Goal: Information Seeking & Learning: Find specific fact

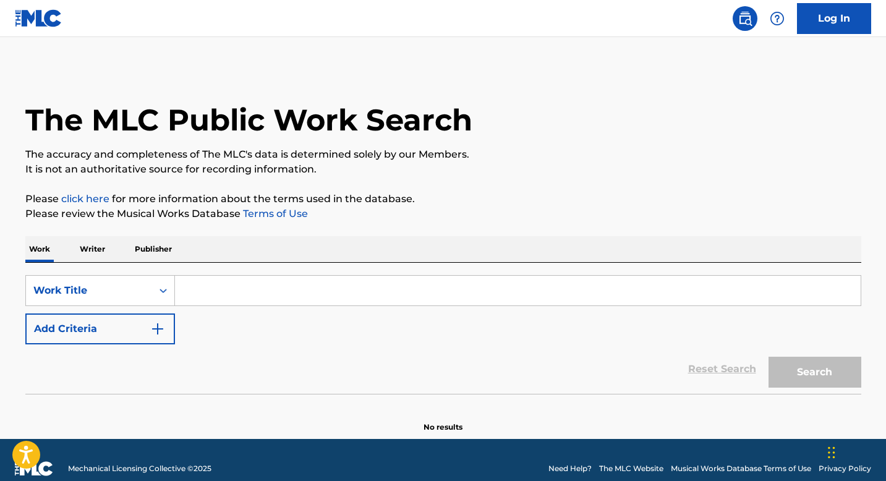
click at [298, 295] on input "Search Form" at bounding box center [518, 291] width 686 height 30
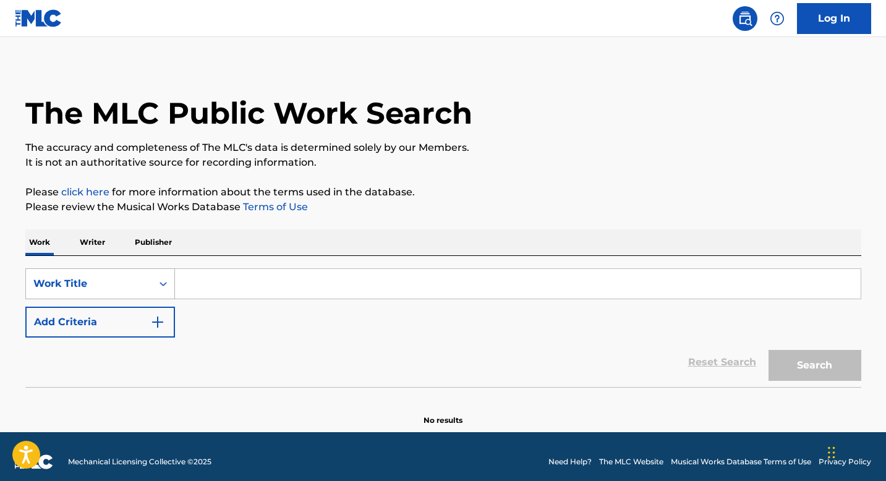
click at [147, 285] on div "Work Title" at bounding box center [89, 284] width 126 height 24
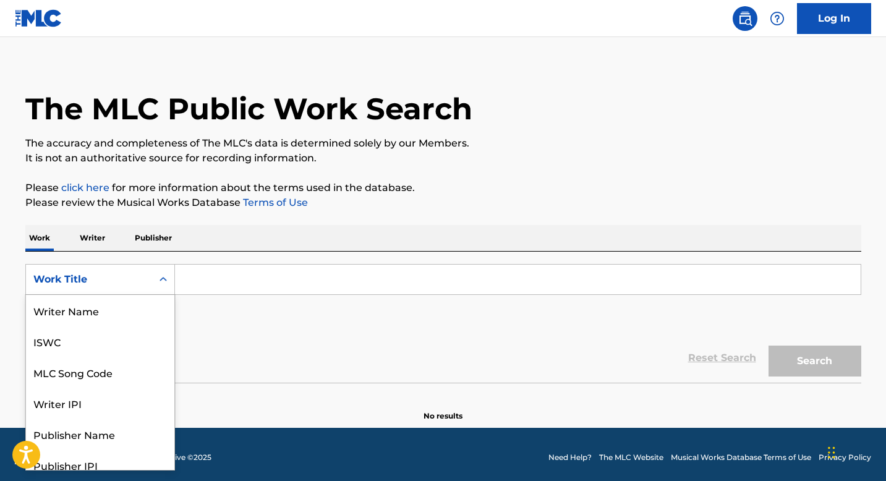
scroll to position [62, 0]
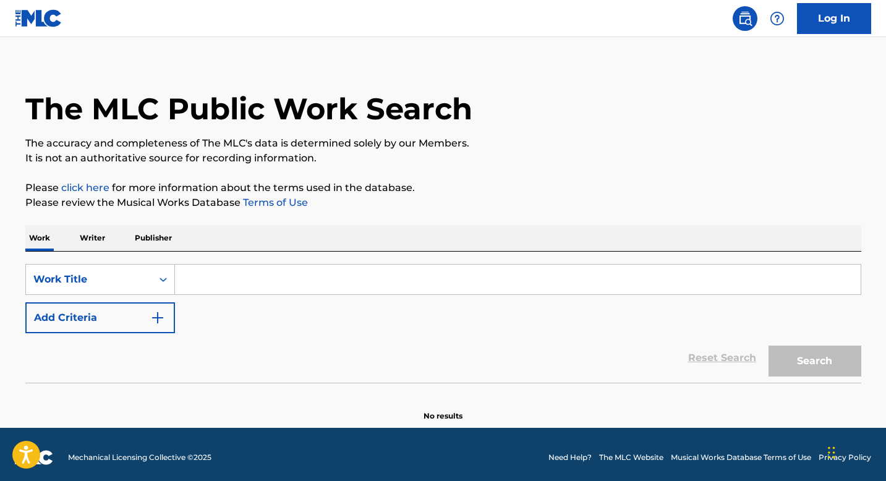
click at [204, 362] on div "Reset Search Search" at bounding box center [443, 357] width 836 height 49
click at [92, 246] on p "Writer" at bounding box center [92, 238] width 33 height 26
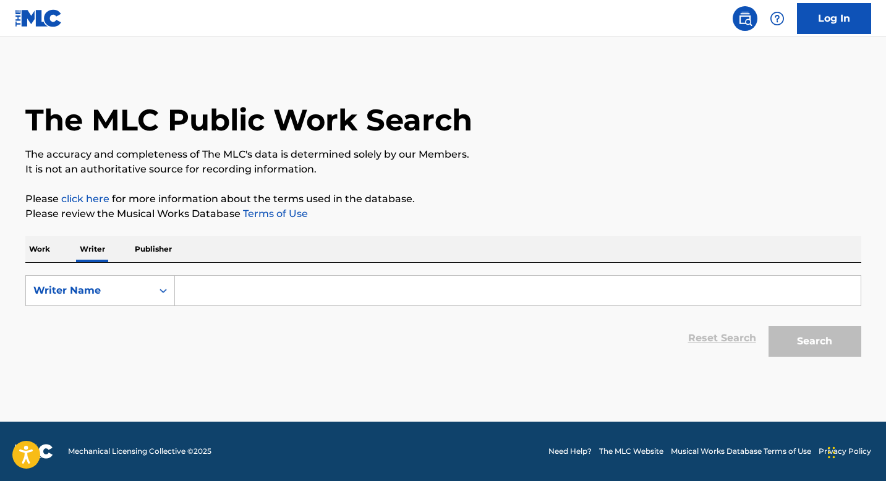
click at [230, 302] on input "Search Form" at bounding box center [518, 291] width 686 height 30
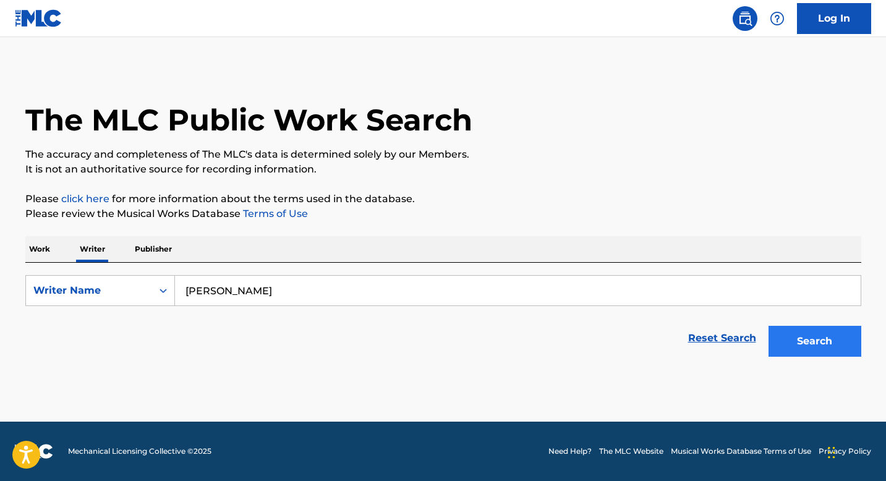
type input "[PERSON_NAME]"
click at [807, 346] on button "Search" at bounding box center [815, 341] width 93 height 31
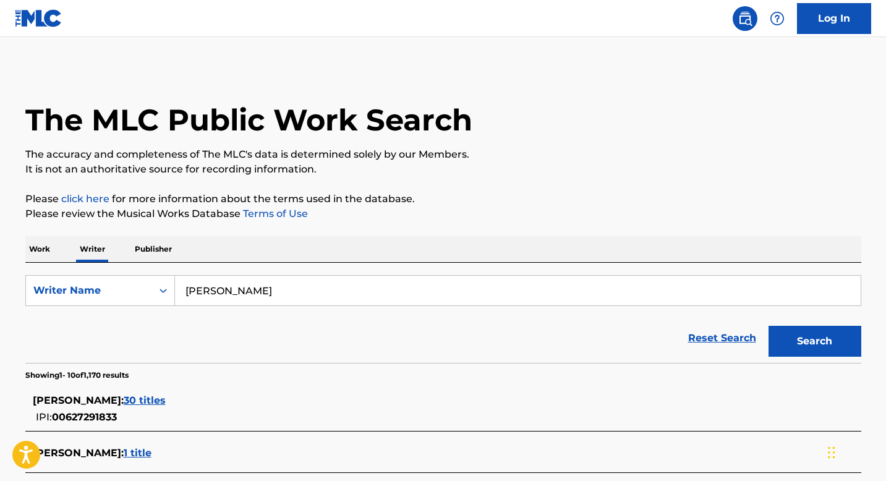
click at [745, 139] on div "The MLC Public Work Search" at bounding box center [443, 113] width 836 height 90
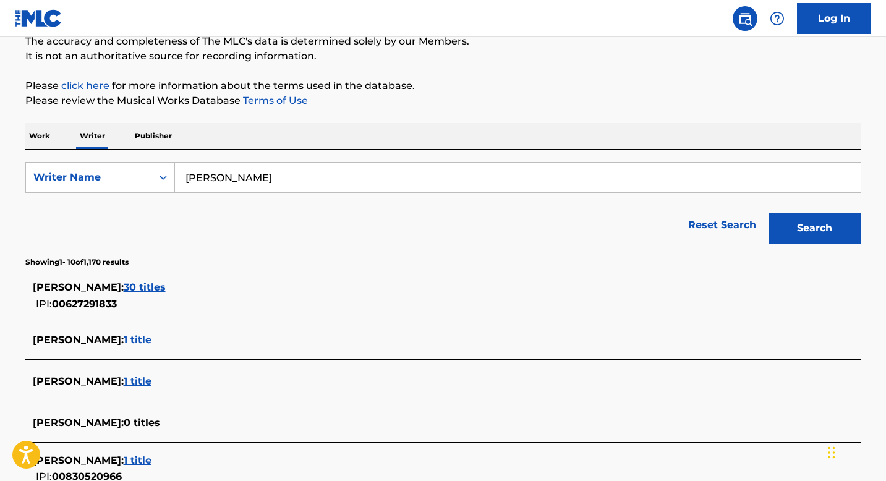
scroll to position [88, 0]
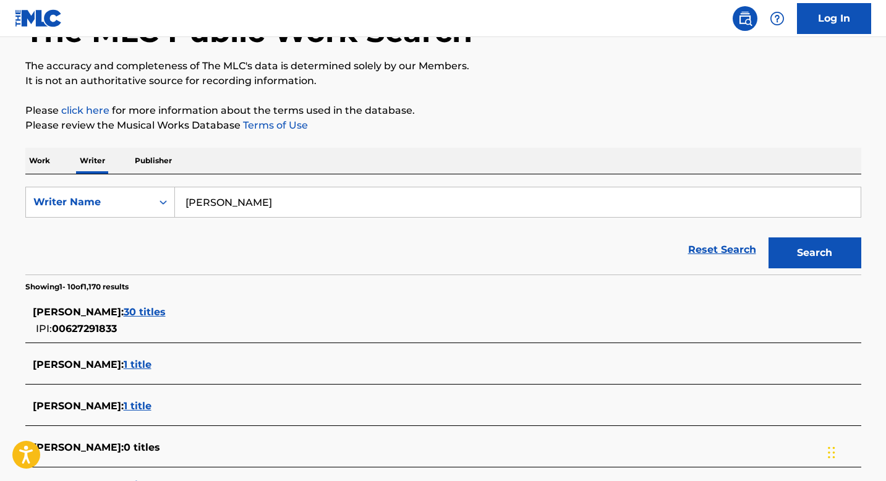
click at [131, 166] on p "Publisher" at bounding box center [153, 161] width 45 height 26
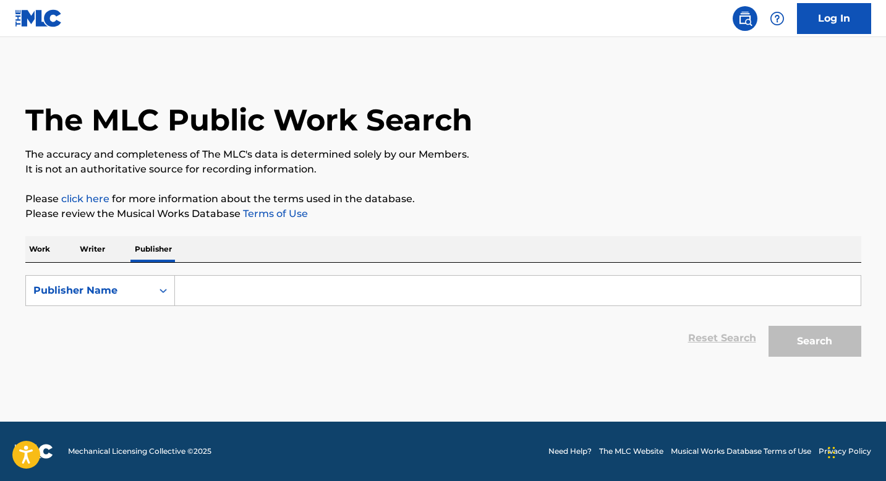
click at [200, 311] on form "SearchWithCriteria4f1f08b1-bf7b-43f3-af79-48aedc74b5ed Publisher Name Reset Sea…" at bounding box center [443, 319] width 836 height 88
click at [197, 299] on input "Search Form" at bounding box center [518, 291] width 686 height 30
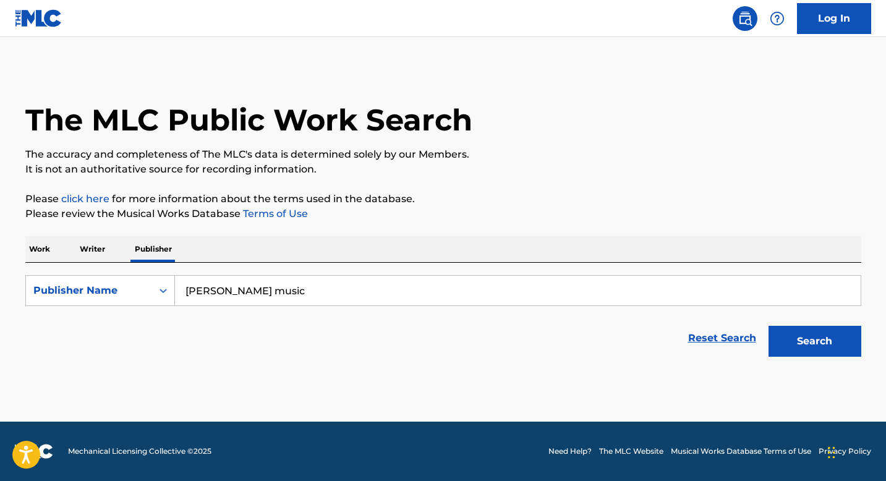
click at [769, 326] on button "Search" at bounding box center [815, 341] width 93 height 31
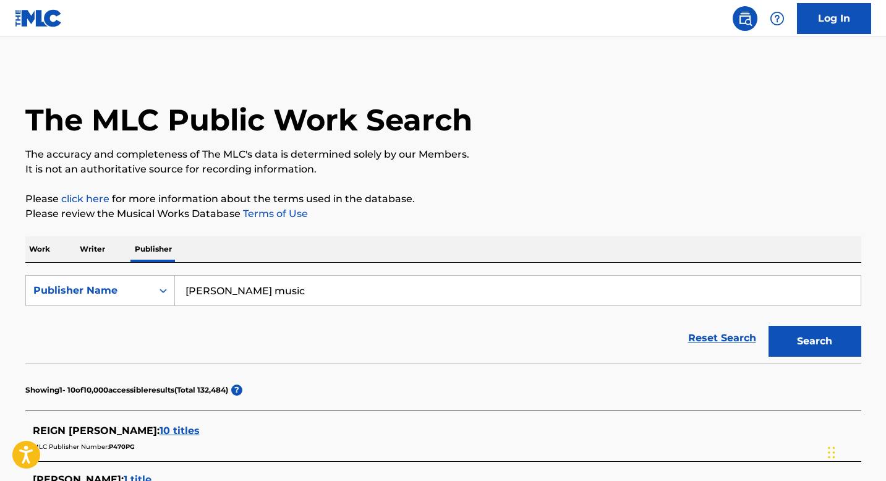
click at [200, 356] on div "Reset Search Search" at bounding box center [443, 338] width 836 height 49
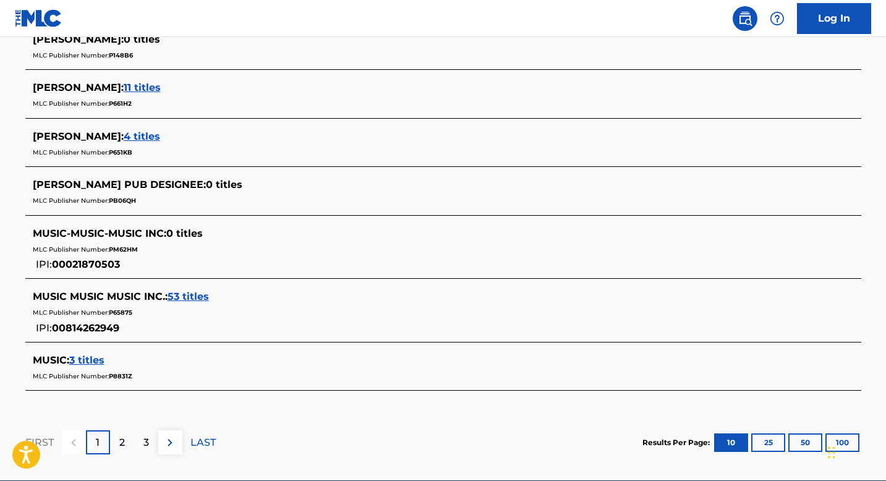
scroll to position [544, 0]
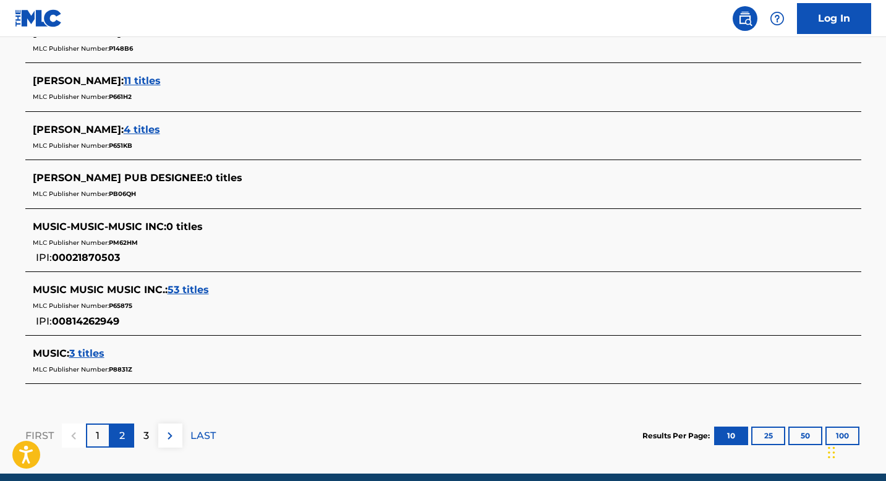
click at [125, 440] on div "2" at bounding box center [122, 436] width 24 height 24
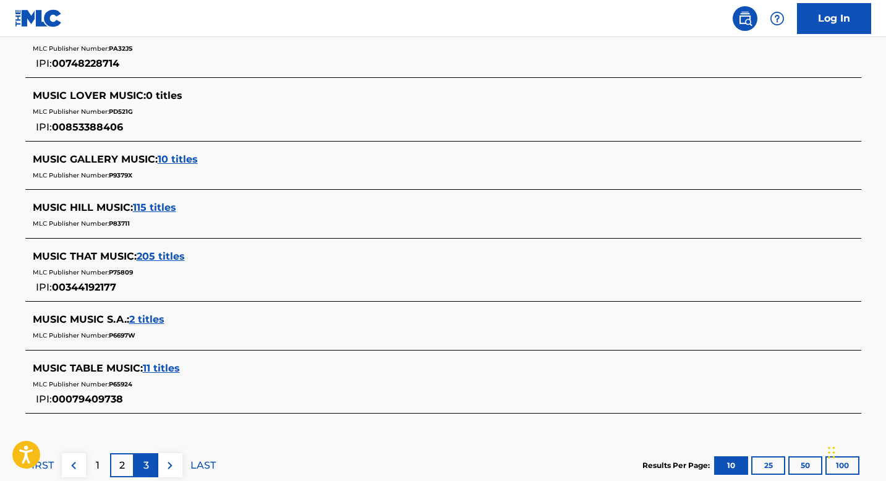
click at [141, 471] on div "3" at bounding box center [146, 465] width 24 height 24
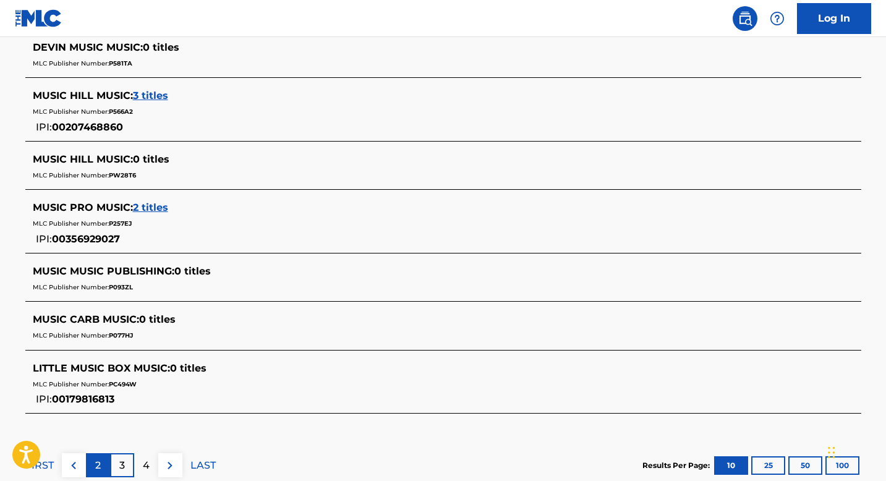
click at [97, 473] on p "2" at bounding box center [98, 465] width 6 height 15
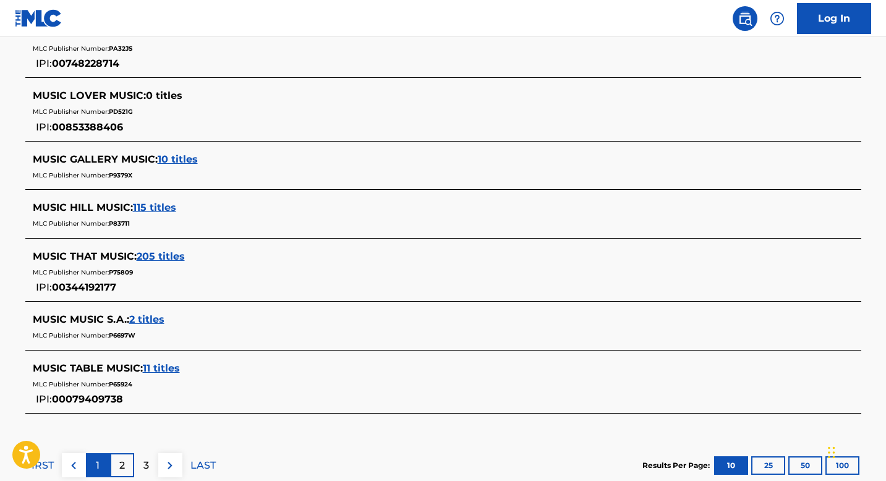
click at [93, 473] on div "1" at bounding box center [98, 465] width 24 height 24
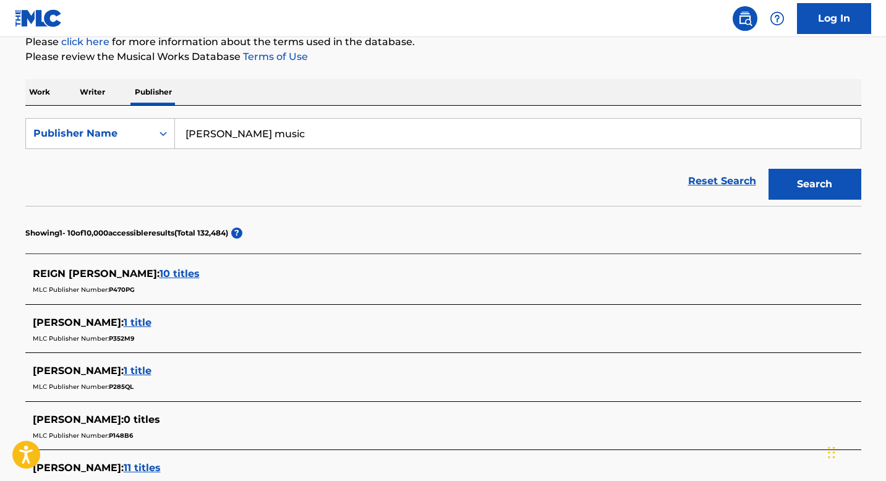
scroll to position [148, 0]
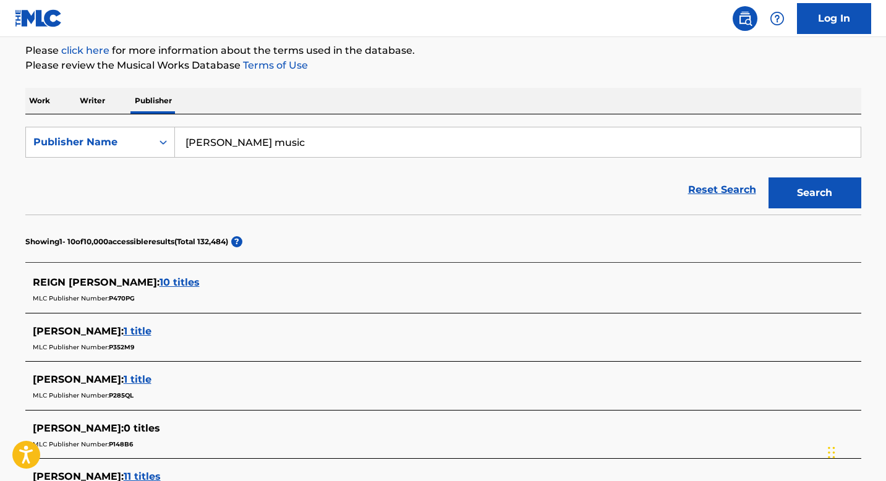
click at [254, 134] on input "[PERSON_NAME] music" at bounding box center [518, 142] width 686 height 30
type input "[PERSON_NAME]"
click at [769, 178] on button "Search" at bounding box center [815, 193] width 93 height 31
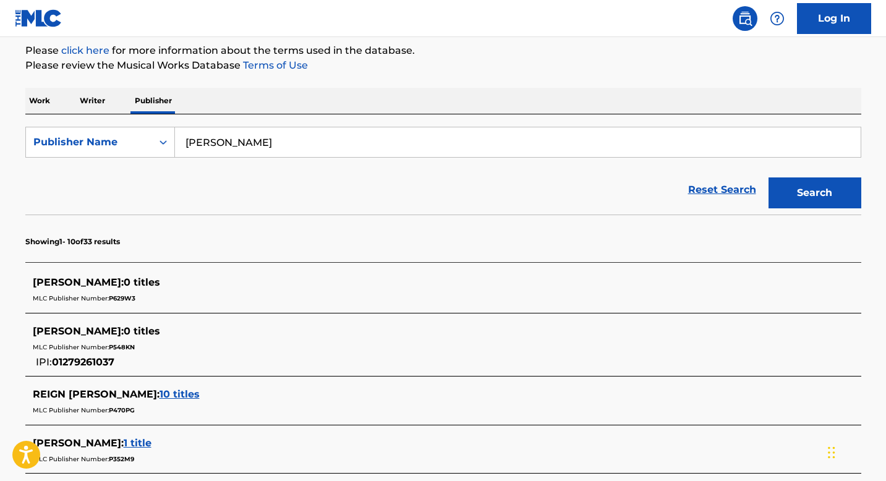
click at [206, 132] on input "[PERSON_NAME]" at bounding box center [518, 142] width 686 height 30
click at [45, 103] on p "Work" at bounding box center [39, 101] width 28 height 26
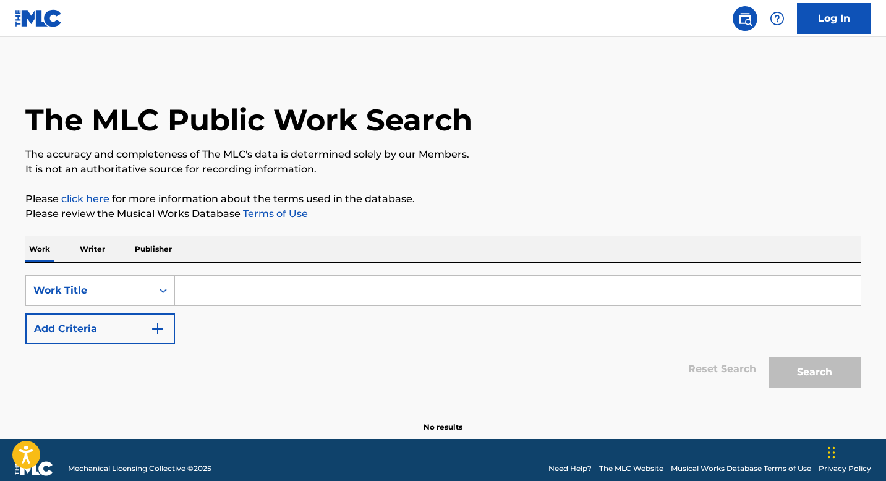
click at [134, 246] on p "Publisher" at bounding box center [153, 249] width 45 height 26
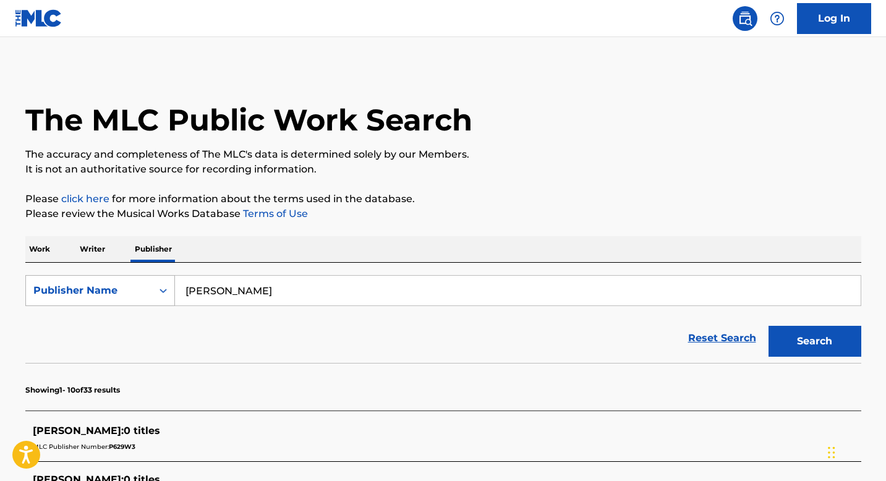
click at [132, 287] on div "Publisher Name" at bounding box center [88, 290] width 111 height 15
click at [101, 257] on p "Writer" at bounding box center [92, 249] width 33 height 26
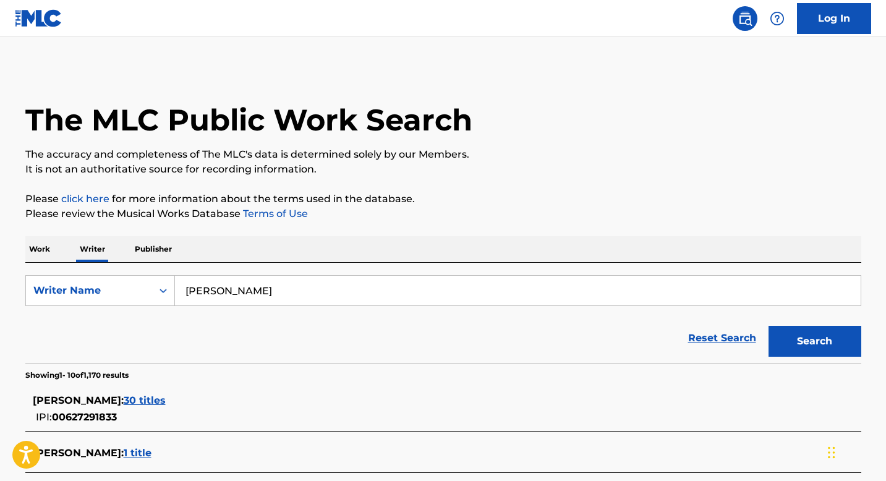
click at [193, 291] on input "[PERSON_NAME]" at bounding box center [518, 291] width 686 height 30
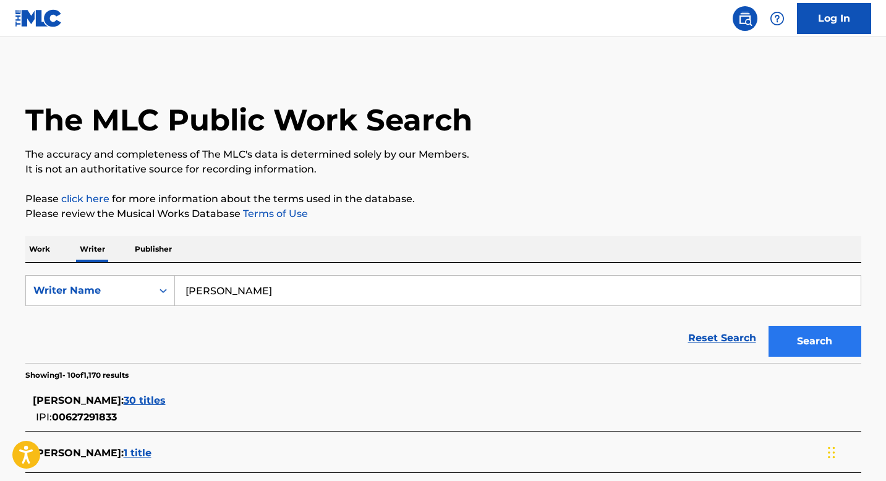
type input "[PERSON_NAME]"
click at [806, 348] on button "Search" at bounding box center [815, 341] width 93 height 31
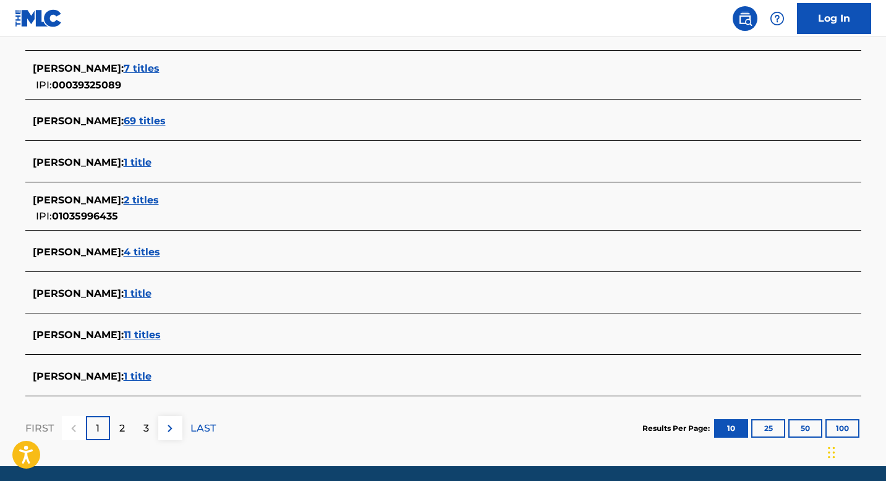
scroll to position [409, 0]
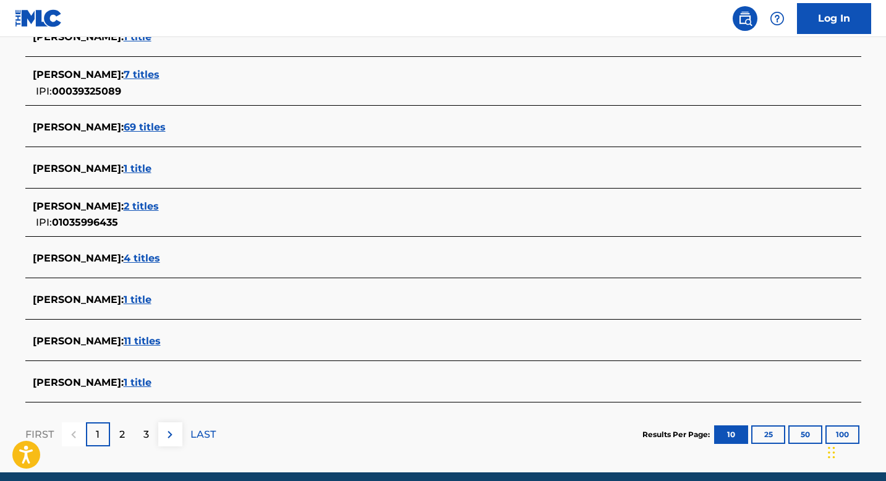
click at [124, 258] on span "4 titles" at bounding box center [142, 258] width 36 height 12
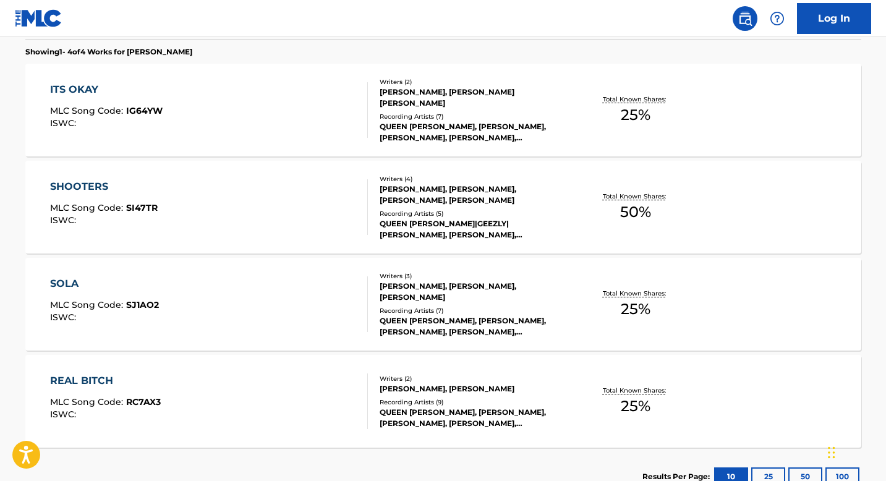
scroll to position [356, 0]
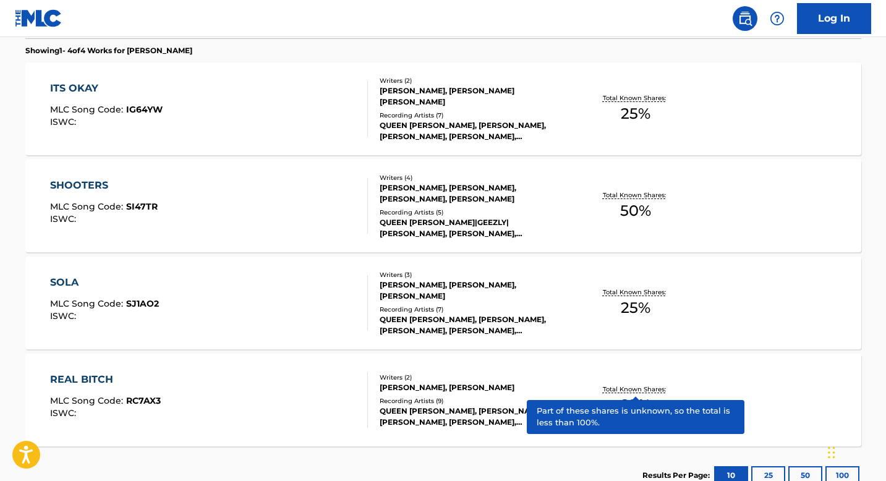
click at [643, 391] on p "Total Known Shares:" at bounding box center [636, 389] width 66 height 9
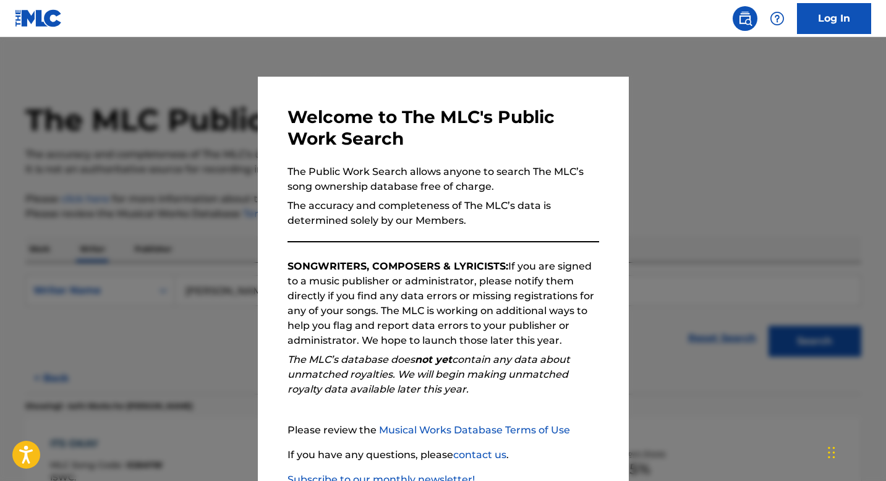
click at [701, 231] on div at bounding box center [443, 277] width 886 height 481
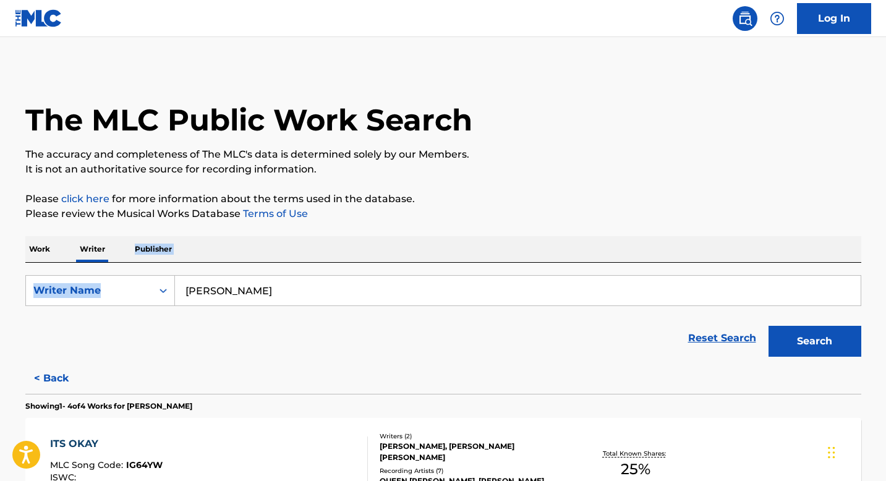
drag, startPoint x: 890, startPoint y: 229, endPoint x: 881, endPoint y: 296, distance: 68.0
click at [881, 296] on html "Accessibility Screen-Reader Guide, Feedback, and Issue Reporting | New window C…" at bounding box center [443, 240] width 886 height 481
drag, startPoint x: 890, startPoint y: 215, endPoint x: 890, endPoint y: 274, distance: 59.4
click at [886, 274] on html "Accessibility Screen-Reader Guide, Feedback, and Issue Reporting | New window C…" at bounding box center [443, 240] width 886 height 481
click at [818, 196] on p "Please click here for more information about the terms used in the database." at bounding box center [443, 199] width 836 height 15
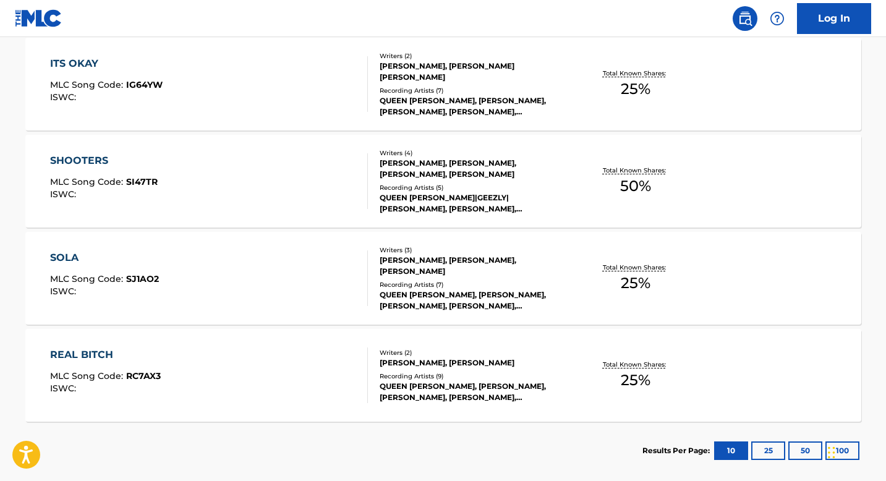
scroll to position [384, 0]
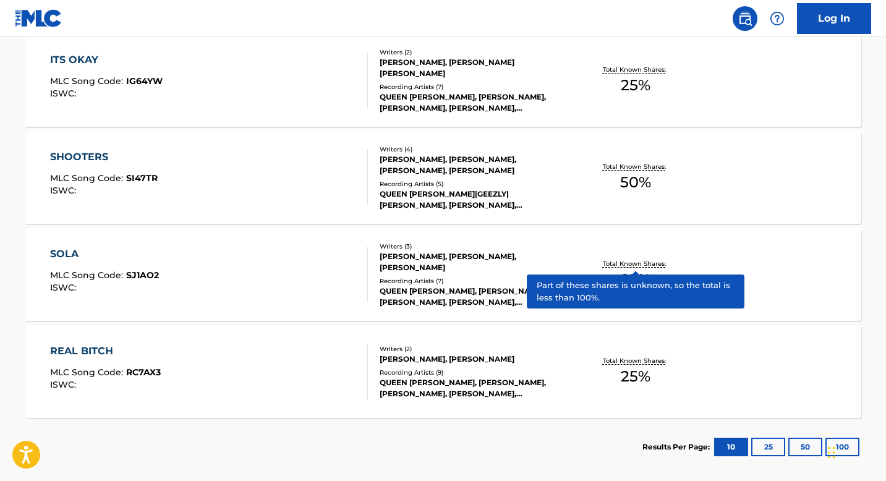
click at [638, 262] on p "Total Known Shares:" at bounding box center [636, 263] width 66 height 9
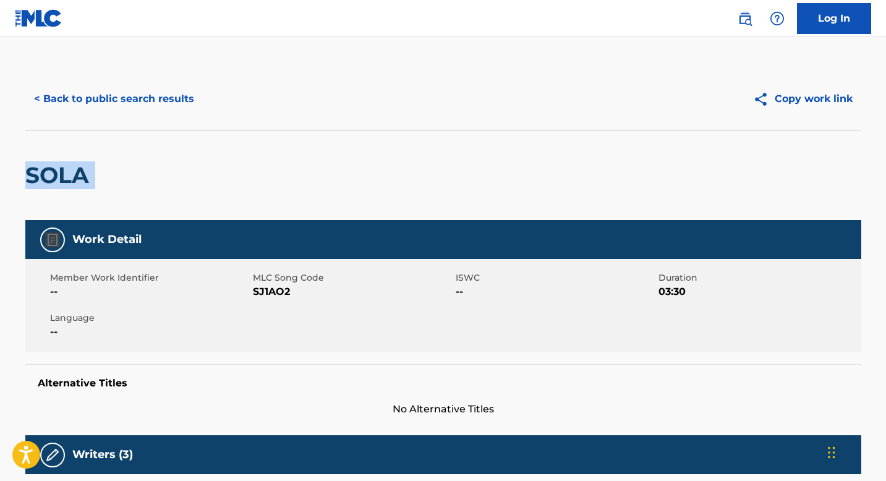
drag, startPoint x: 890, startPoint y: 129, endPoint x: 888, endPoint y: 224, distance: 95.3
click at [886, 224] on html "Accessibility Screen-Reader Guide, Feedback, and Issue Reporting | New window C…" at bounding box center [443, 240] width 886 height 481
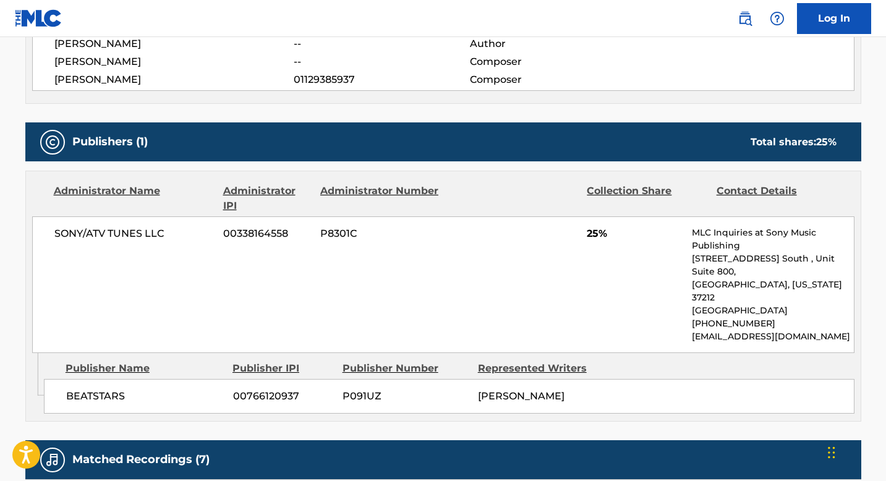
scroll to position [478, 0]
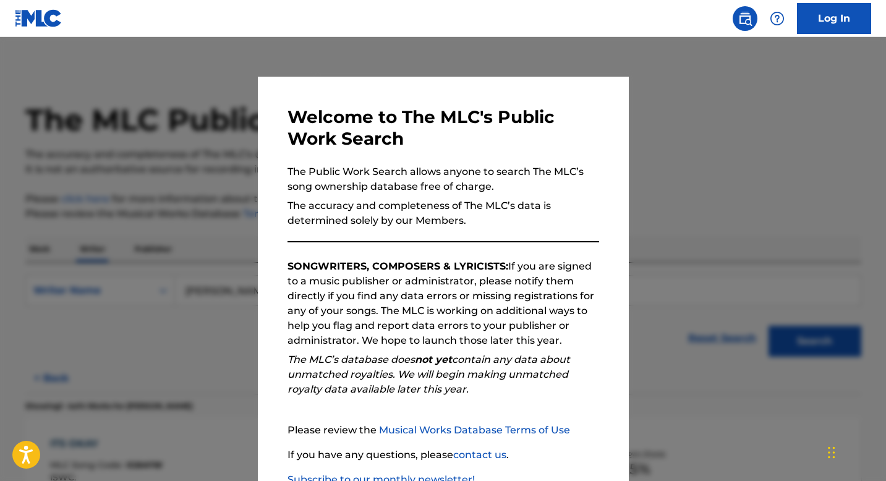
click at [793, 179] on div at bounding box center [443, 277] width 886 height 481
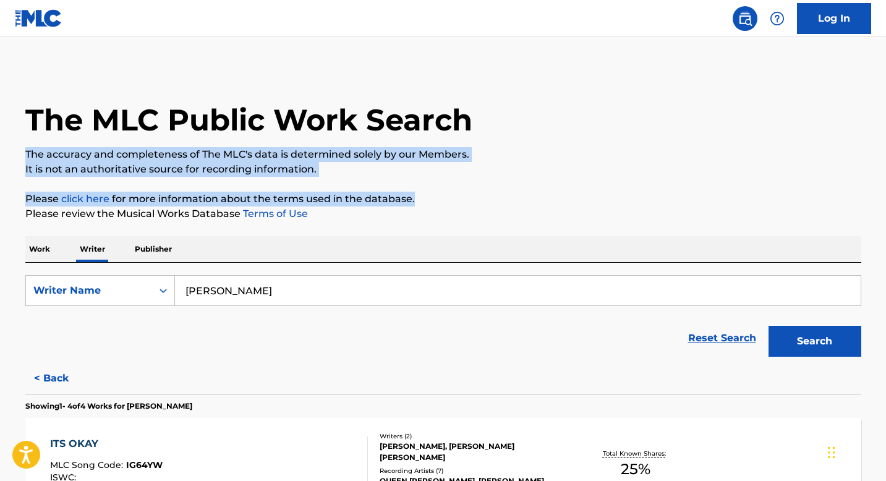
drag, startPoint x: 890, startPoint y: 136, endPoint x: 878, endPoint y: 202, distance: 66.6
click at [878, 202] on html "Accessibility Screen-Reader Guide, Feedback, and Issue Reporting | New window C…" at bounding box center [443, 240] width 886 height 481
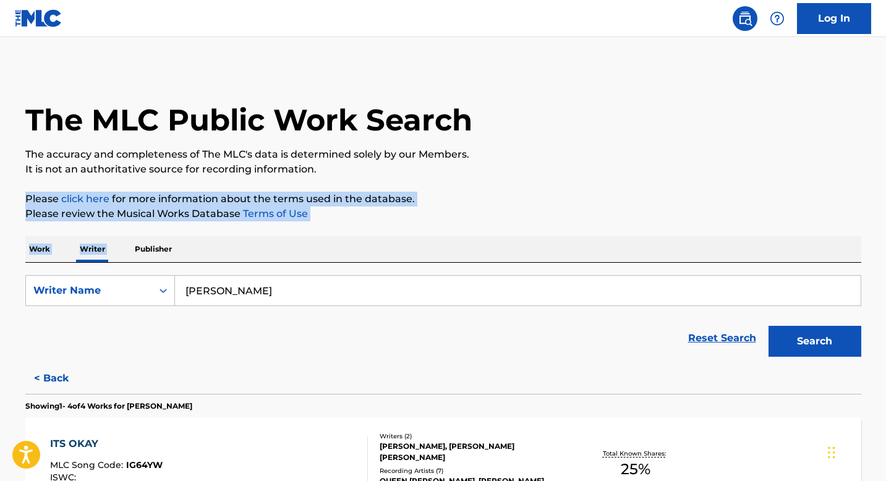
drag, startPoint x: 890, startPoint y: 182, endPoint x: 887, endPoint y: 237, distance: 54.5
click at [886, 237] on html "Accessibility Screen-Reader Guide, Feedback, and Issue Reporting | New window C…" at bounding box center [443, 240] width 886 height 481
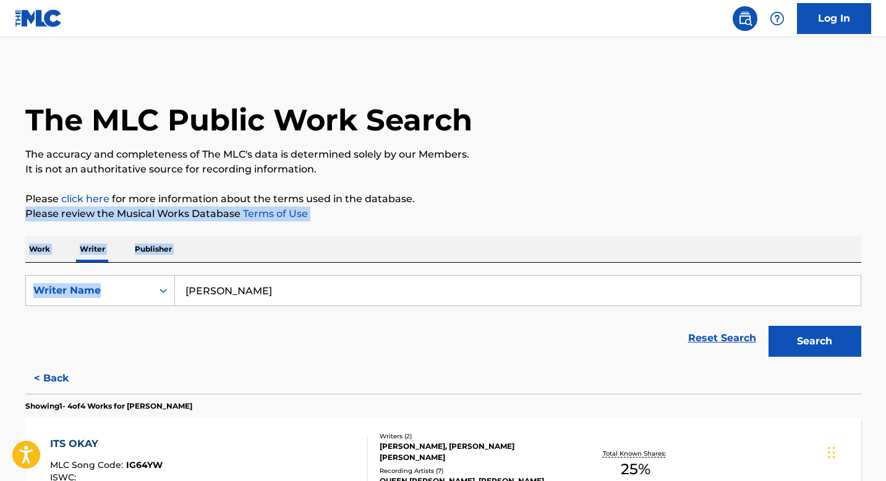
drag, startPoint x: 889, startPoint y: 193, endPoint x: 886, endPoint y: 278, distance: 85.4
click at [886, 281] on html "Accessibility Screen-Reader Guide, Feedback, and Issue Reporting | New window C…" at bounding box center [443, 240] width 886 height 481
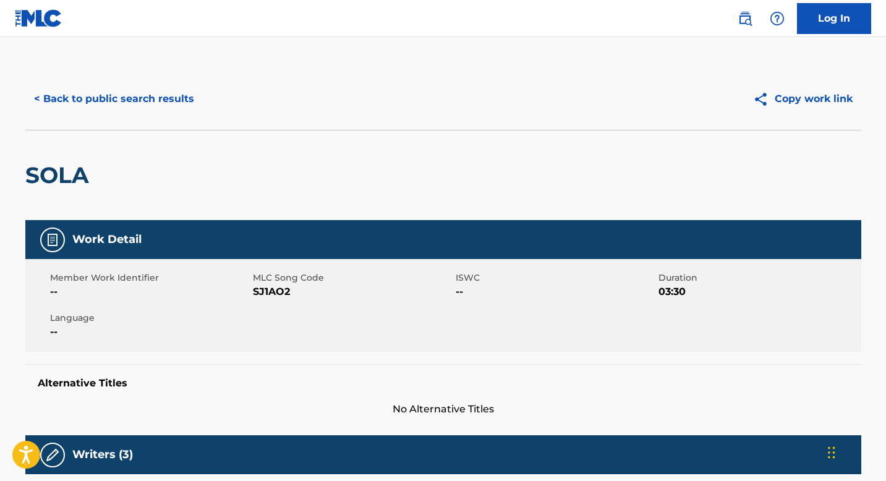
click at [750, 343] on div "Member Work Identifier -- MLC Song Code SJ1AO2 ISWC -- Duration 03:30 Language …" at bounding box center [443, 305] width 836 height 93
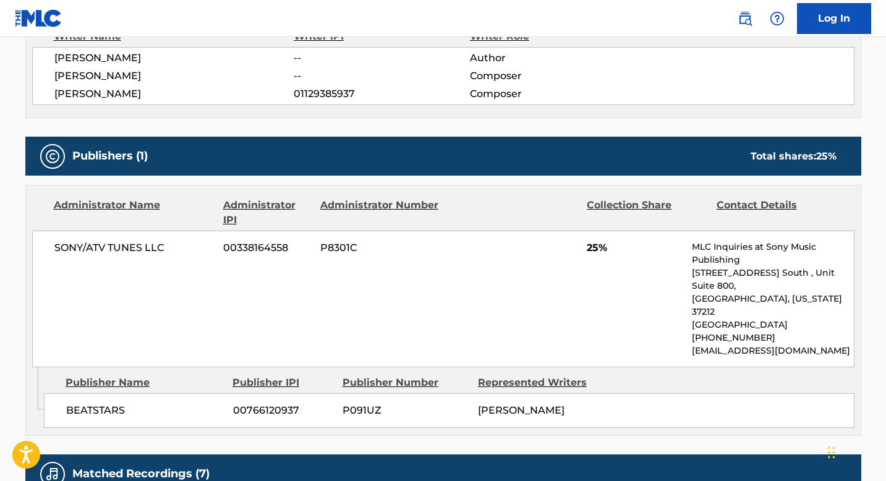
scroll to position [470, 0]
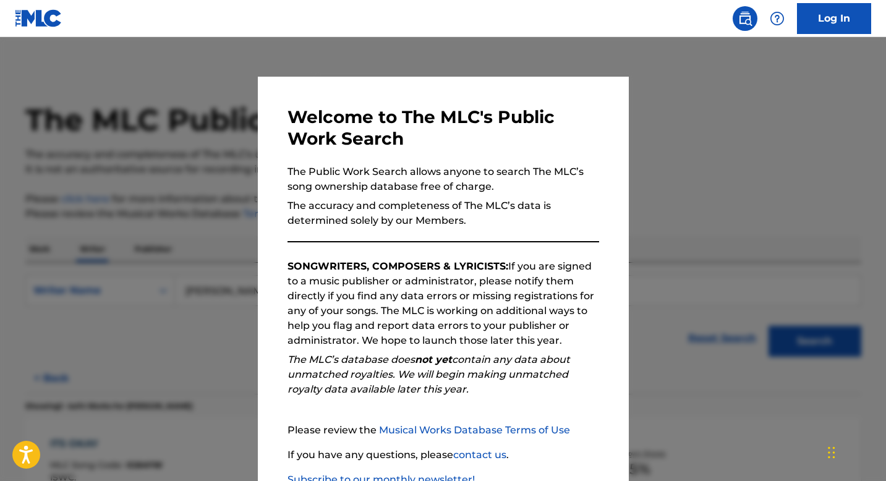
click at [741, 148] on div at bounding box center [443, 277] width 886 height 481
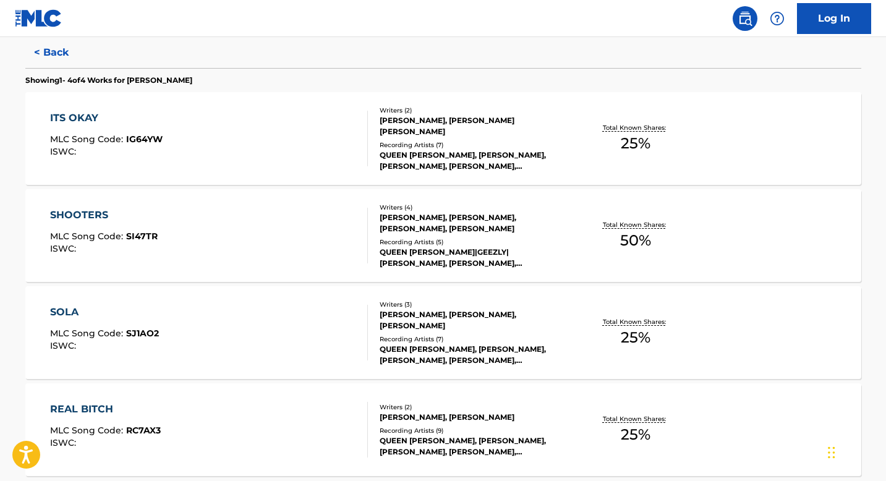
scroll to position [353, 0]
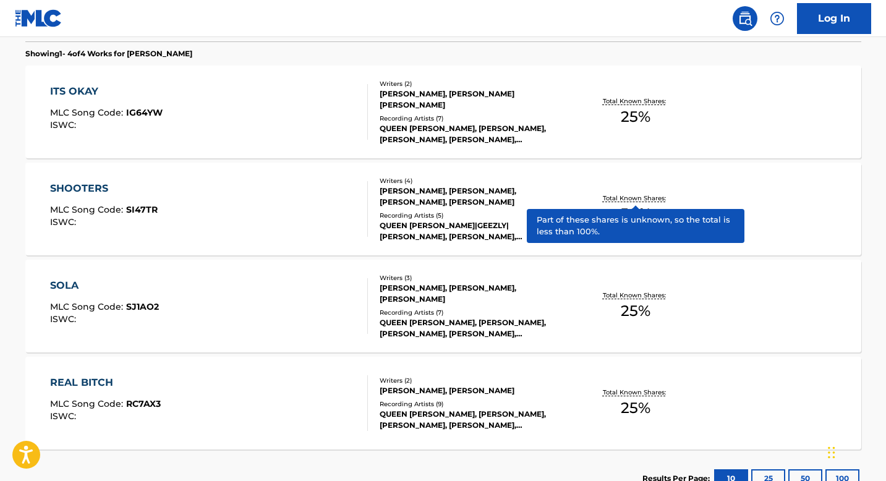
click at [636, 200] on p "Total Known Shares:" at bounding box center [636, 198] width 66 height 9
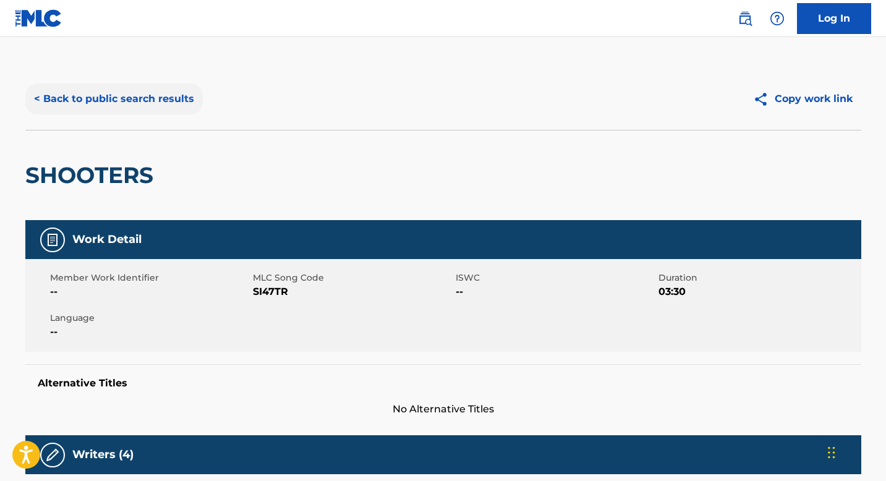
click at [138, 96] on button "< Back to public search results" at bounding box center [114, 99] width 178 height 31
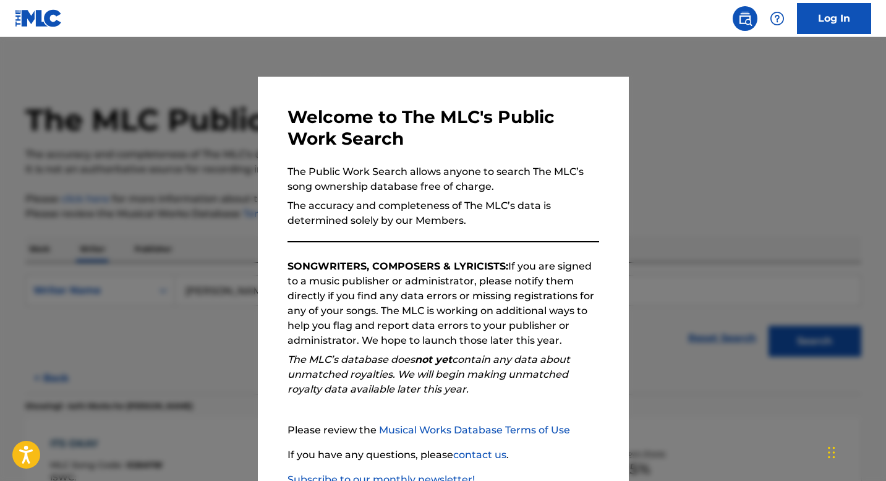
click at [77, 341] on div at bounding box center [443, 277] width 886 height 481
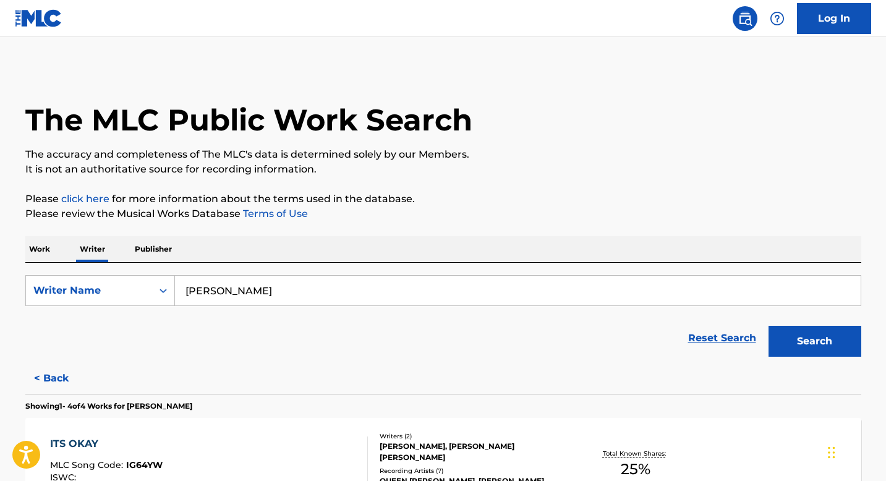
click at [277, 295] on input "[PERSON_NAME]" at bounding box center [518, 291] width 686 height 30
drag, startPoint x: 890, startPoint y: 136, endPoint x: 890, endPoint y: 252, distance: 115.7
click at [886, 252] on html "Accessibility Screen-Reader Guide, Feedback, and Issue Reporting | New window C…" at bounding box center [443, 240] width 886 height 481
click at [356, 295] on input "[PERSON_NAME]" at bounding box center [518, 291] width 686 height 30
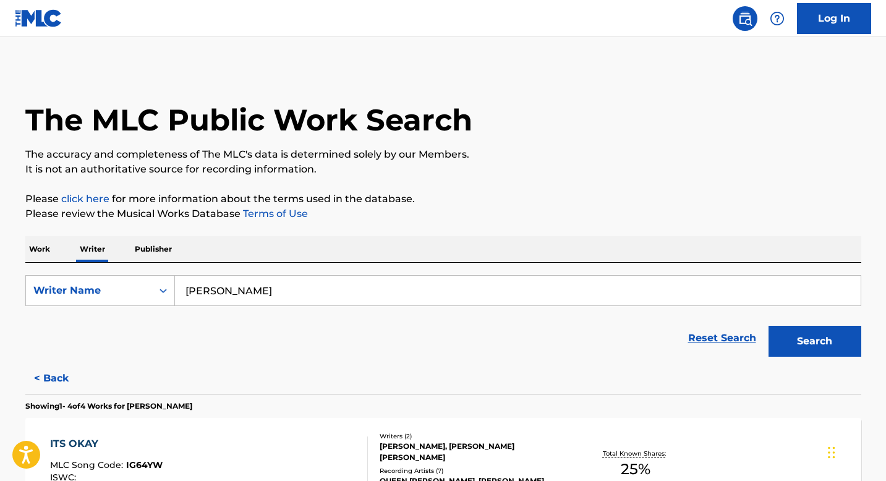
click at [356, 295] on input "[PERSON_NAME]" at bounding box center [518, 291] width 686 height 30
click at [142, 242] on p "Publisher" at bounding box center [153, 249] width 45 height 26
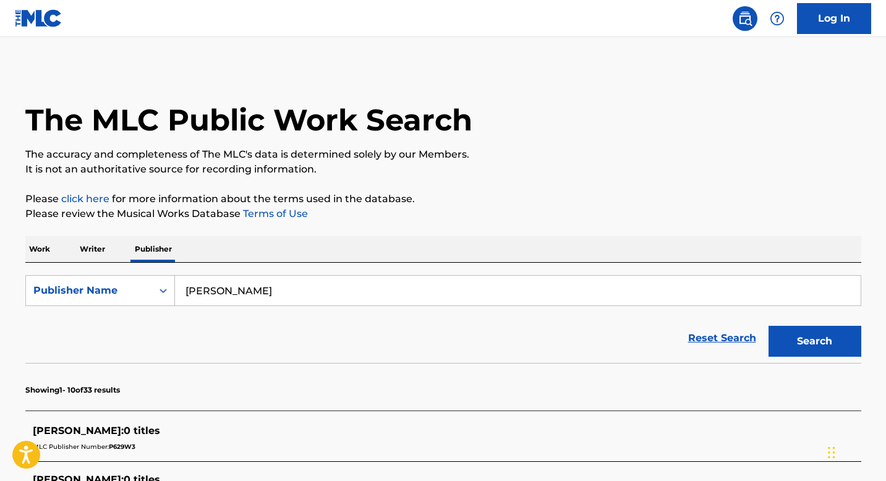
click at [220, 295] on input "[PERSON_NAME]" at bounding box center [518, 291] width 686 height 30
click at [826, 358] on div "Search" at bounding box center [812, 338] width 99 height 49
click at [825, 332] on button "Search" at bounding box center [815, 341] width 93 height 31
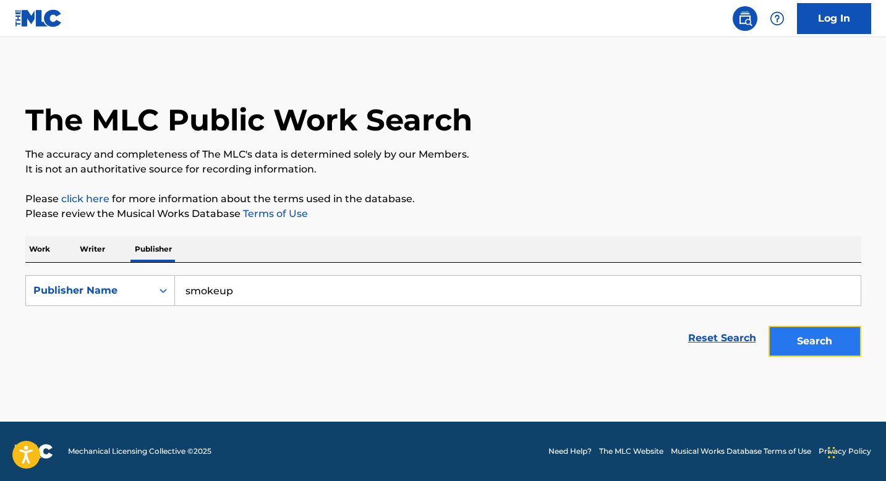
click at [812, 351] on button "Search" at bounding box center [815, 341] width 93 height 31
click at [806, 351] on button "Search" at bounding box center [815, 341] width 93 height 31
click at [298, 301] on input "smokeup" at bounding box center [518, 291] width 686 height 30
type input "smoke up"
click at [769, 326] on button "Search" at bounding box center [815, 341] width 93 height 31
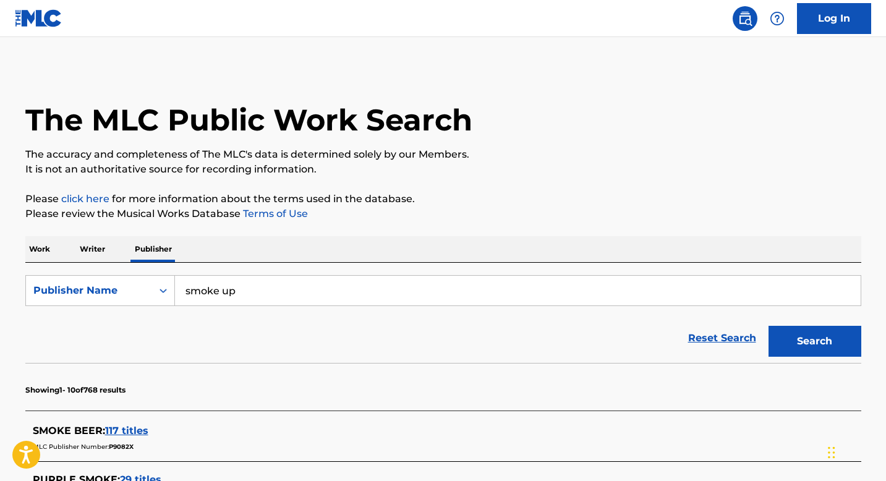
click at [85, 253] on p "Writer" at bounding box center [92, 249] width 33 height 26
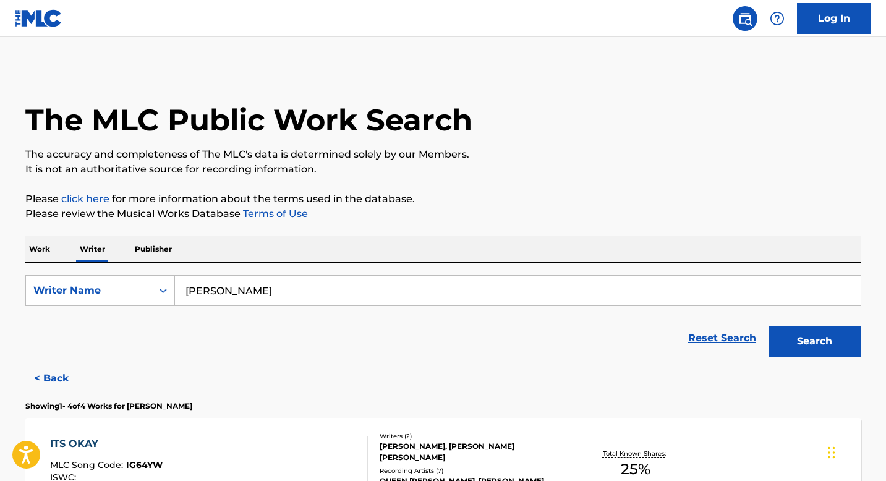
click at [0, 306] on main "The MLC Public Work Search The accuracy and completeness of The MLC's data is d…" at bounding box center [443, 451] width 886 height 829
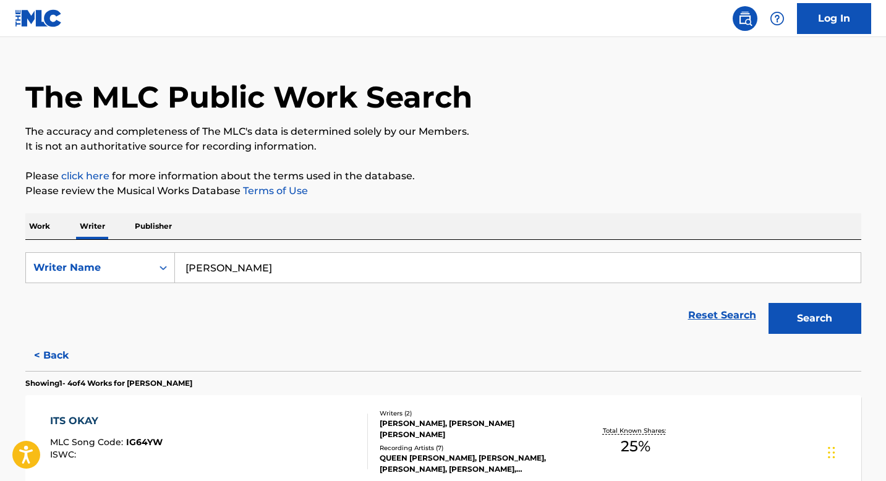
scroll to position [25, 0]
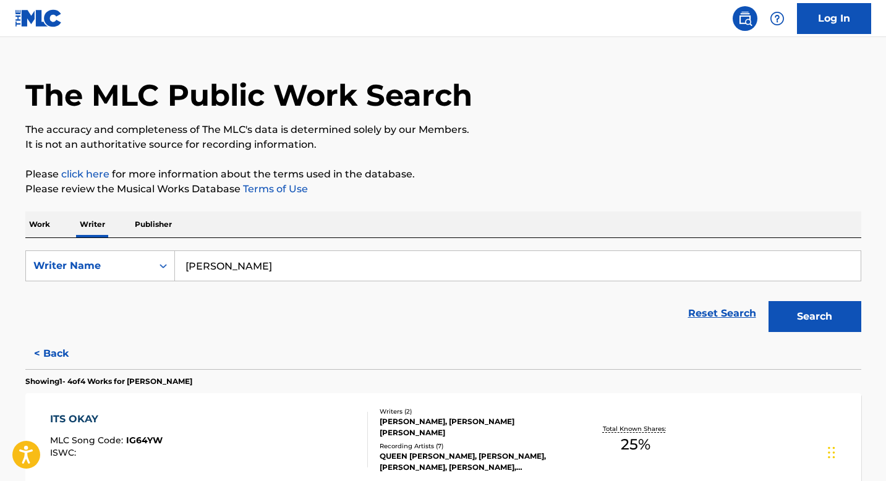
drag, startPoint x: 890, startPoint y: 146, endPoint x: 885, endPoint y: 199, distance: 53.5
click at [885, 199] on html "Accessibility Screen-Reader Guide, Feedback, and Issue Reporting | New window C…" at bounding box center [443, 215] width 886 height 481
drag, startPoint x: 883, startPoint y: 193, endPoint x: 872, endPoint y: 262, distance: 69.5
click at [872, 262] on main "The MLC Public Work Search The accuracy and completeness of The MLC's data is d…" at bounding box center [443, 426] width 886 height 829
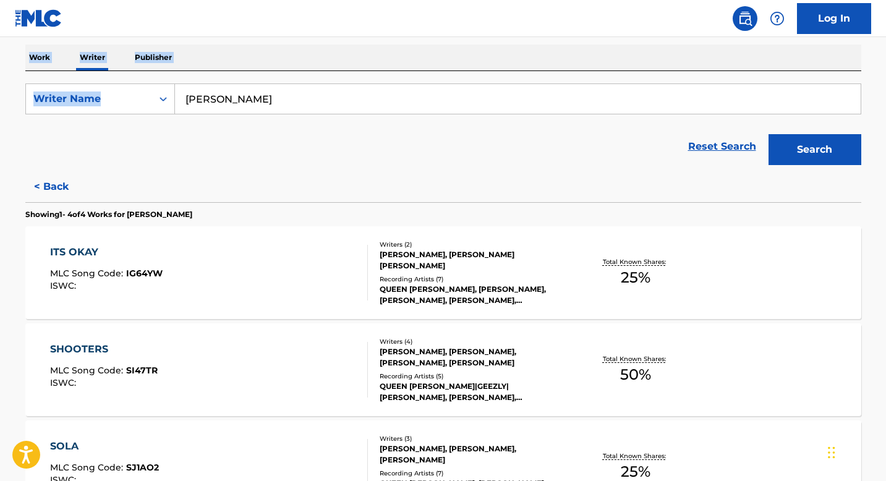
scroll to position [188, 0]
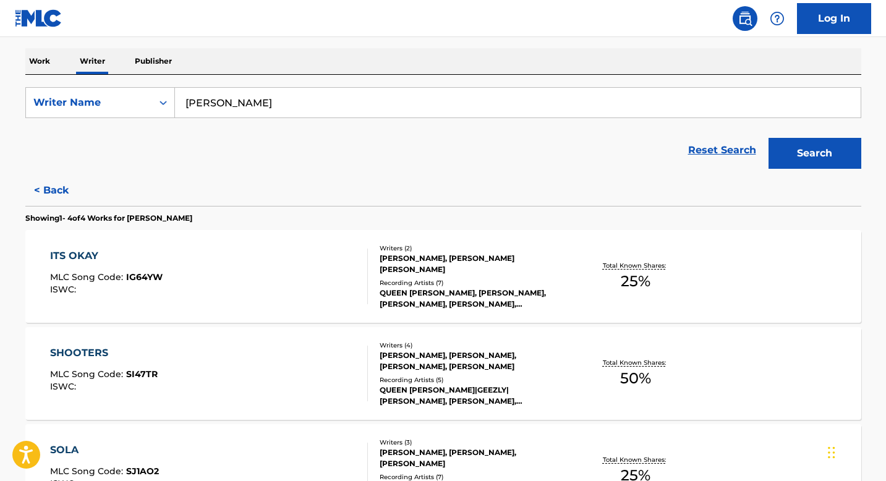
click at [286, 173] on div "Reset Search Search" at bounding box center [443, 150] width 836 height 49
drag, startPoint x: 890, startPoint y: 285, endPoint x: 885, endPoint y: 353, distance: 68.2
click at [885, 293] on html "Accessibility Screen-Reader Guide, Feedback, and Issue Reporting | New window C…" at bounding box center [443, 52] width 886 height 481
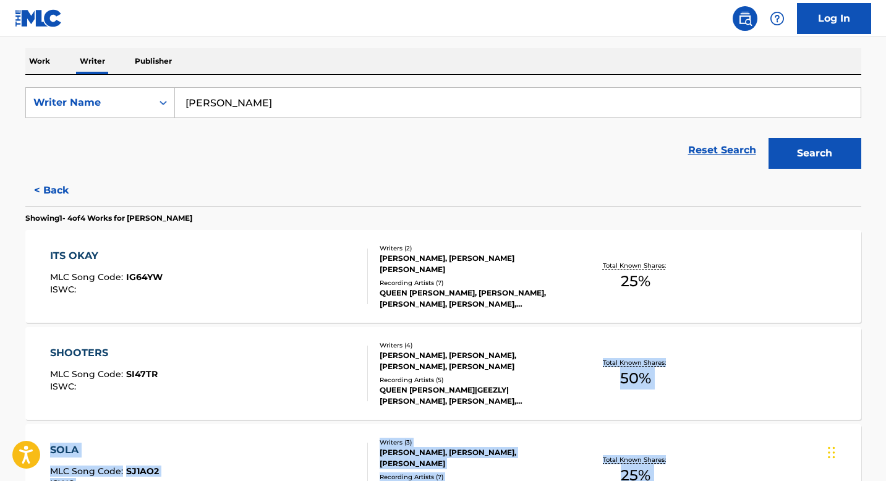
drag, startPoint x: 885, startPoint y: 350, endPoint x: 881, endPoint y: 424, distance: 73.7
click at [57, 8] on div "Log In The MLC Public Work Search The accuracy and completeness of The MLC's da…" at bounding box center [443, 275] width 886 height 926
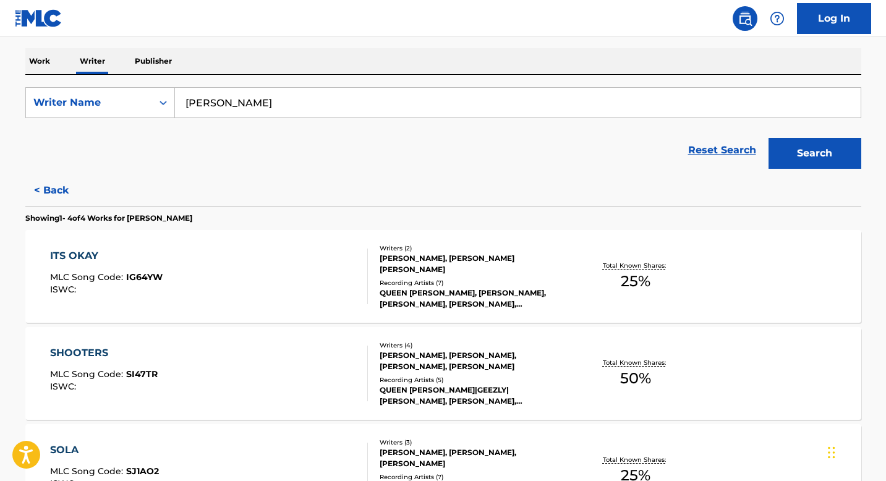
click at [867, 311] on div "The MLC Public Work Search The accuracy and completeness of The MLC's data is d…" at bounding box center [444, 276] width 866 height 792
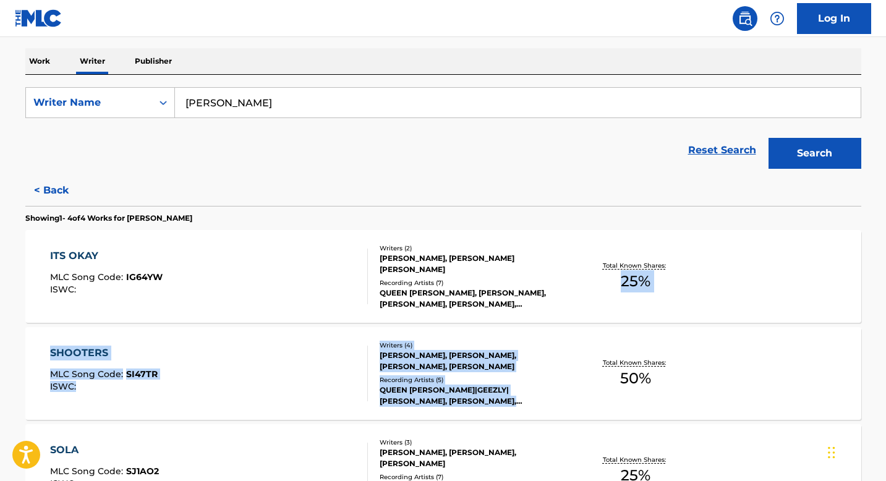
drag, startPoint x: 890, startPoint y: 294, endPoint x: 878, endPoint y: 349, distance: 56.9
click at [878, 293] on html "Accessibility Screen-Reader Guide, Feedback, and Issue Reporting | New window C…" at bounding box center [443, 52] width 886 height 481
click at [878, 349] on main "The MLC Public Work Search The accuracy and completeness of The MLC's data is d…" at bounding box center [443, 263] width 886 height 829
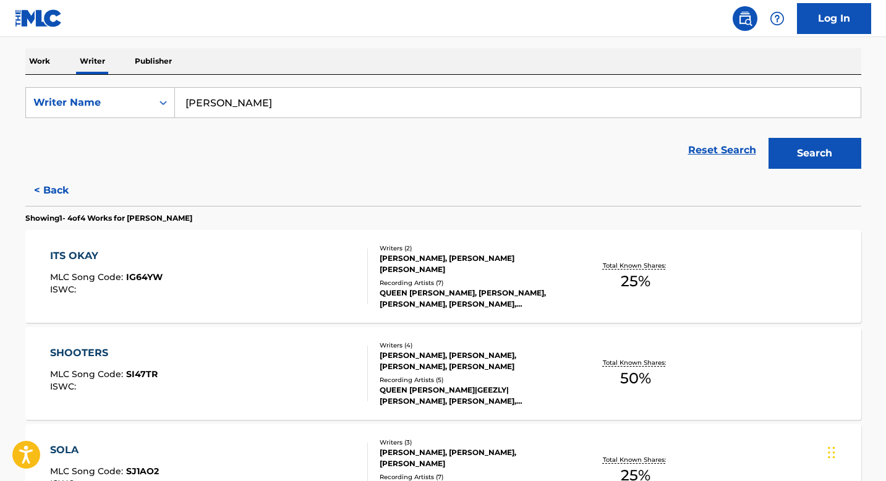
drag, startPoint x: 890, startPoint y: 322, endPoint x: 880, endPoint y: 409, distance: 87.8
click at [880, 293] on html "Accessibility Screen-Reader Guide, Feedback, and Issue Reporting | New window C…" at bounding box center [443, 52] width 886 height 481
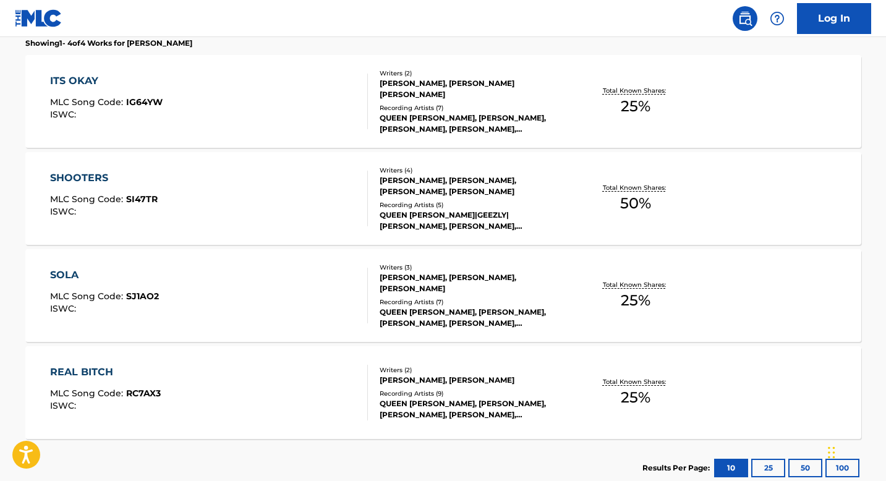
scroll to position [361, 0]
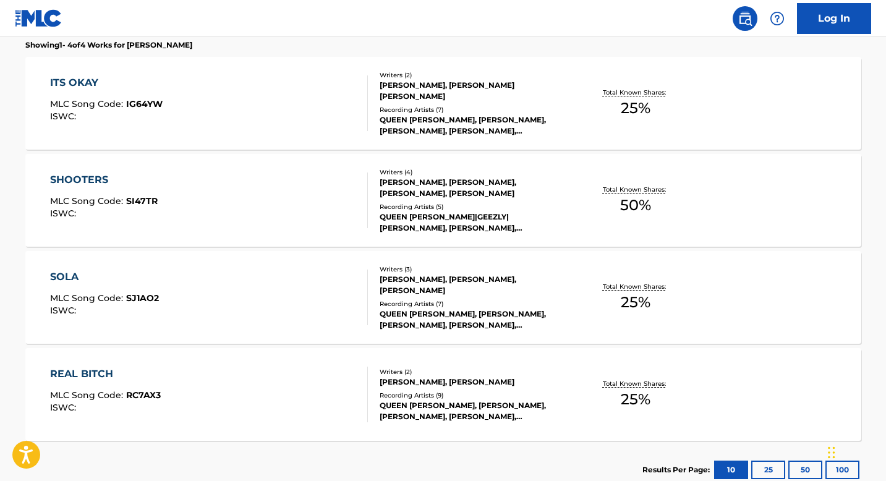
click at [0, 236] on main "The MLC Public Work Search The accuracy and completeness of The MLC's data is d…" at bounding box center [443, 90] width 886 height 829
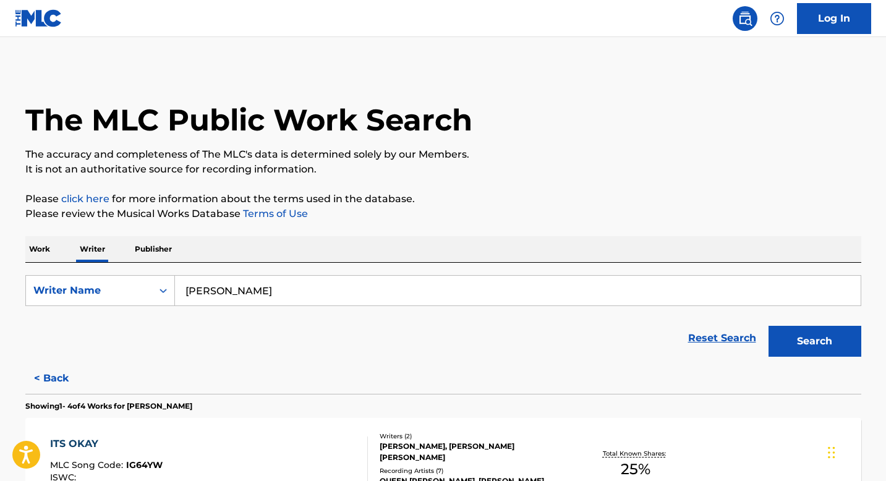
click at [26, 271] on div "SearchWithCriteria43f040ee-793b-422e-87be-1686cc001cc6 Writer Name [PERSON_NAME…" at bounding box center [443, 313] width 836 height 100
click at [46, 250] on p "Work" at bounding box center [39, 249] width 28 height 26
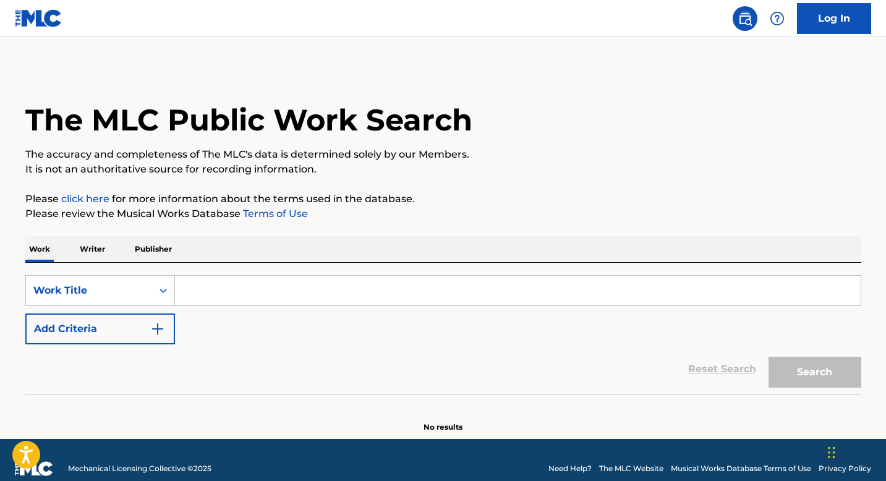
click at [85, 263] on div "SearchWithCriteria2119934f-fc53-4fa3-b1a7-c47f36f71423 Work Title Add Criteria …" at bounding box center [443, 328] width 836 height 131
click at [86, 260] on p "Writer" at bounding box center [92, 249] width 33 height 26
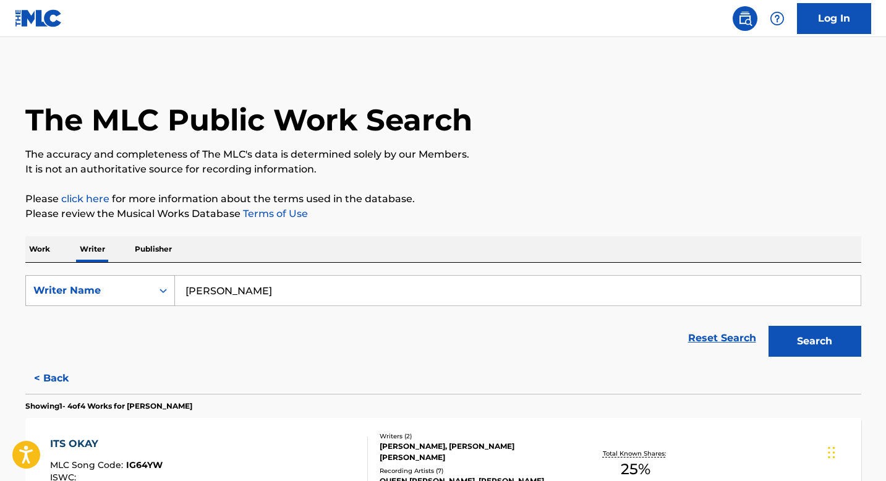
click at [95, 285] on div "Writer Name" at bounding box center [88, 290] width 111 height 15
click at [89, 330] on div "Writer IPI" at bounding box center [100, 321] width 148 height 31
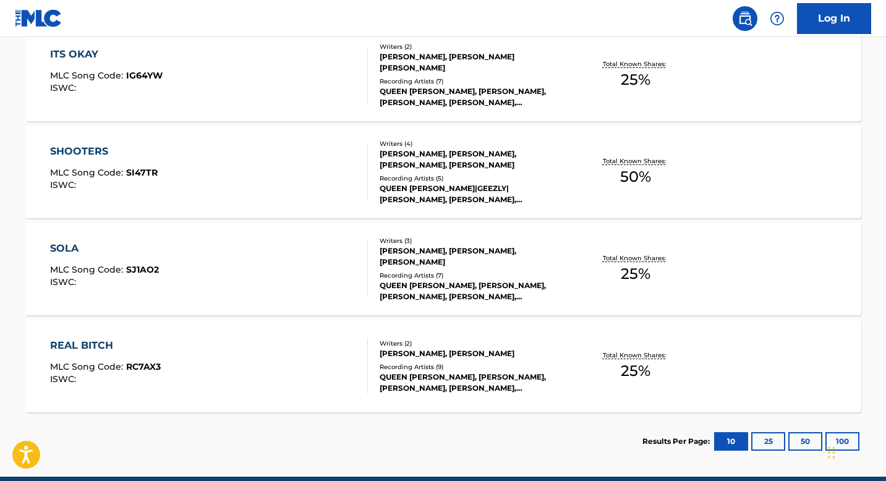
scroll to position [392, 0]
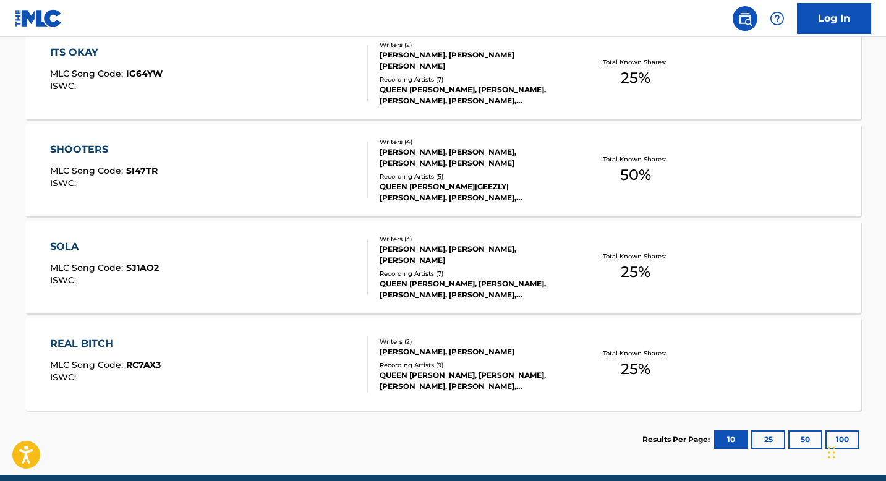
click at [766, 450] on div "Results Per Page: 10 25 50 100" at bounding box center [752, 440] width 219 height 58
